Goal: Information Seeking & Learning: Learn about a topic

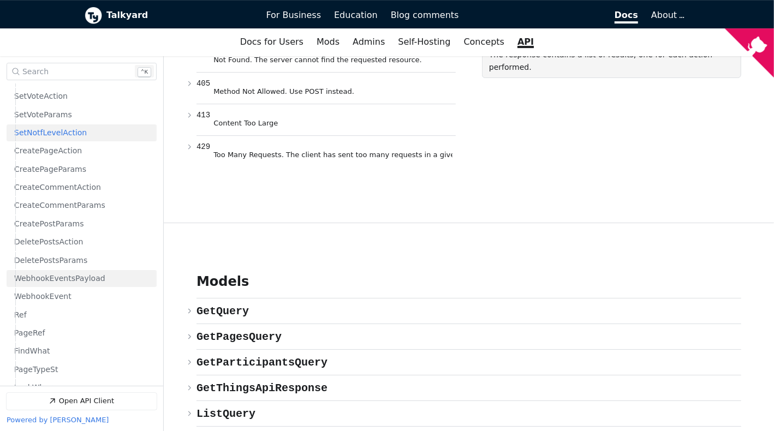
scroll to position [5724, 0]
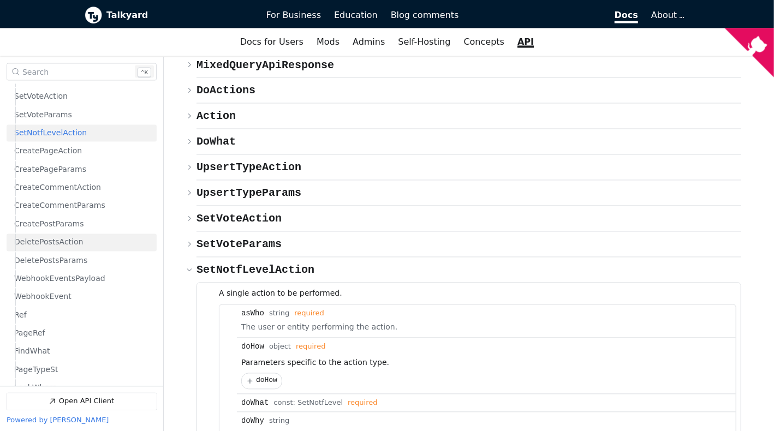
click at [67, 245] on span "DeletePostsAction" at bounding box center [48, 242] width 69 height 10
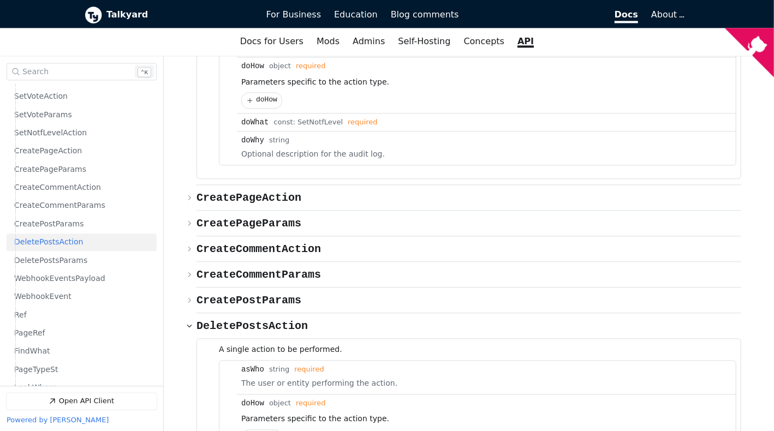
scroll to position [5947, 0]
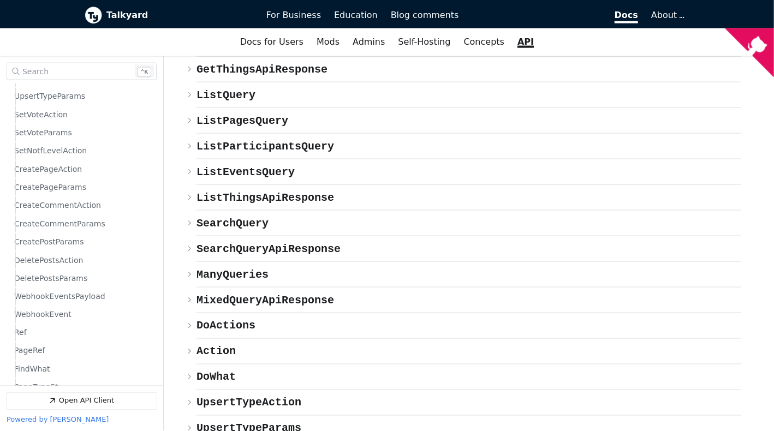
scroll to position [510, 0]
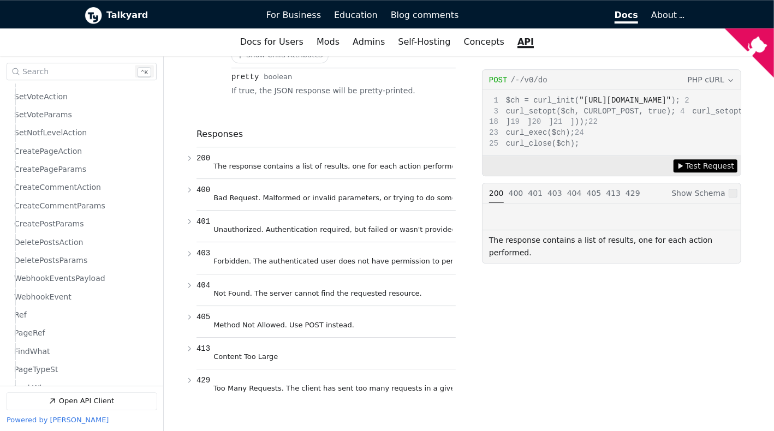
scroll to position [164, 0]
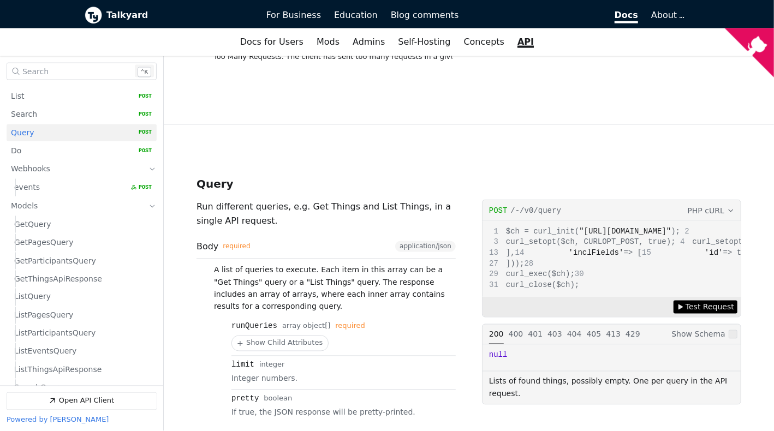
scroll to position [53, 0]
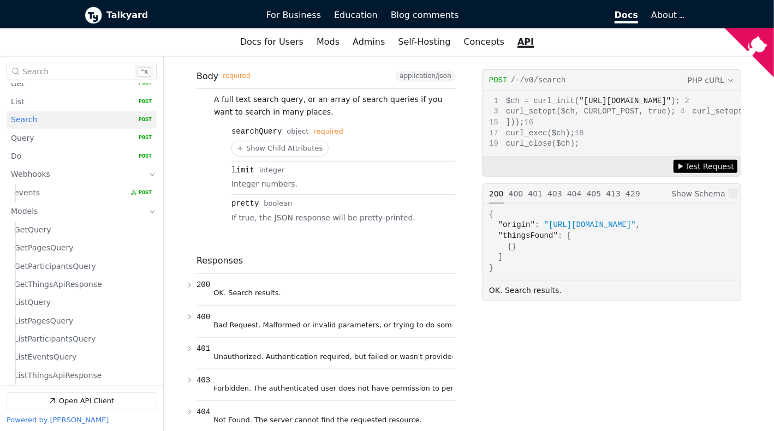
scroll to position [2222, 0]
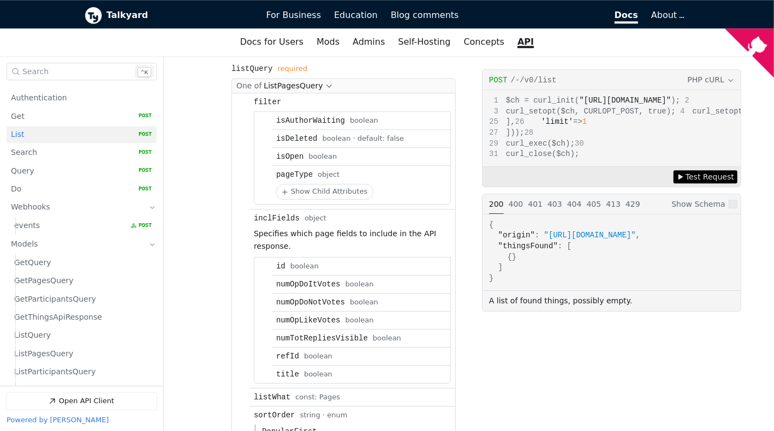
scroll to position [1362, 0]
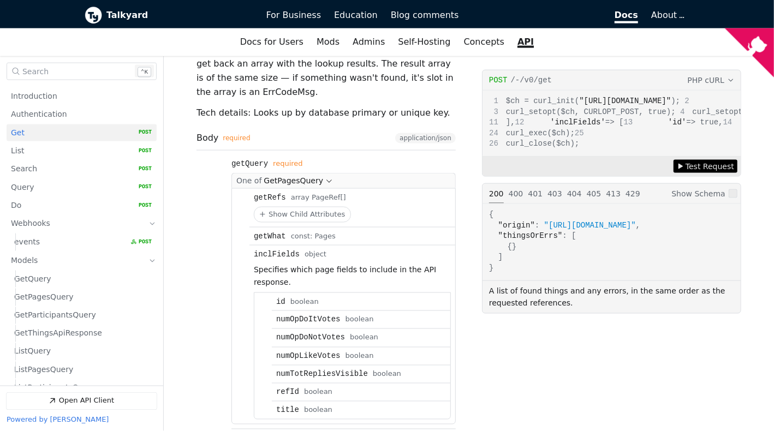
scroll to position [445, 0]
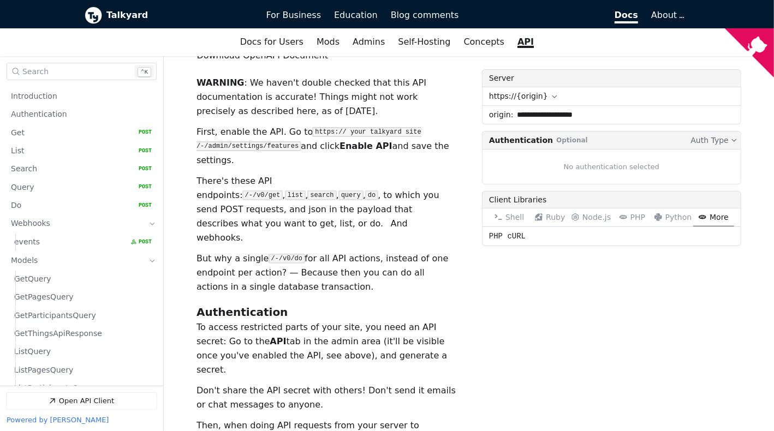
scroll to position [57, 0]
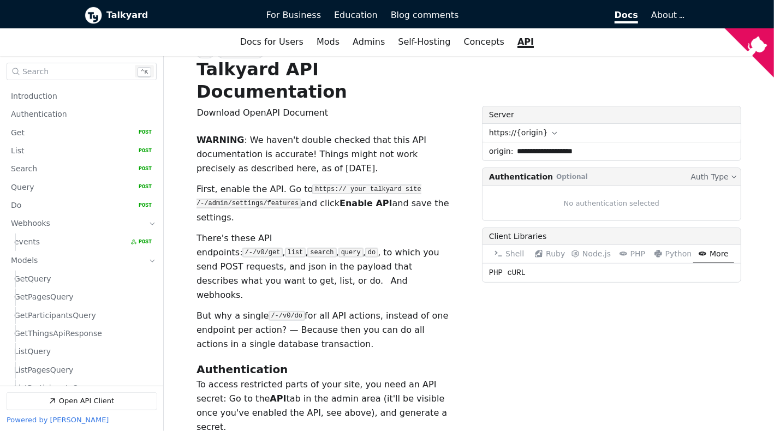
drag, startPoint x: 308, startPoint y: 147, endPoint x: 198, endPoint y: 120, distance: 112.9
click at [198, 133] on p "WARNING : We haven't double checked that this API documentation is accurate! Th…" at bounding box center [326, 154] width 259 height 43
